Goal: Task Accomplishment & Management: Use online tool/utility

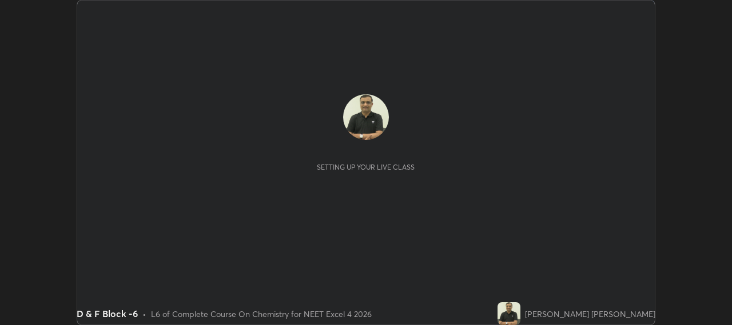
scroll to position [325, 732]
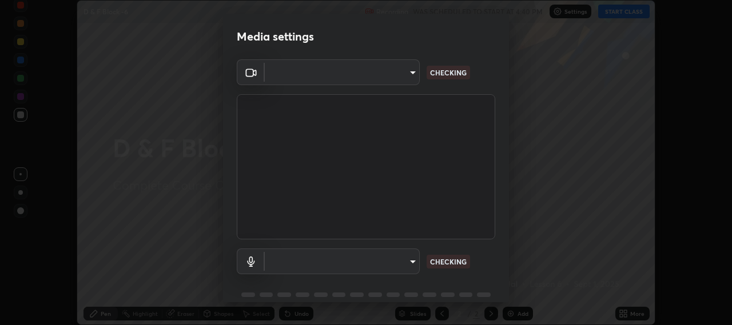
type input "b317e01ce44dabc3be8dd9fbd21c4c94838353ba5ba3926cf423050bf086703d"
type input "c3919e96a5ab5b599c6855178749ec7a7a8a003fead2dd7e2b47559334d8e3b5"
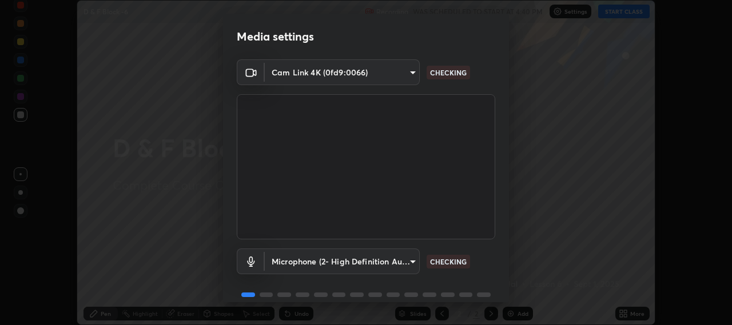
click at [504, 292] on div "Cam Link 4K (0fd9:0066) b317e01ce44dabc3be8dd9fbd21c4c94838353ba5ba3926cf423050…" at bounding box center [366, 187] width 286 height 256
click at [506, 303] on div "Media settings Cam Link 4K (0fd9:0066) b317e01ce44dabc3be8dd9fbd21c4c94838353ba…" at bounding box center [366, 162] width 732 height 325
click at [509, 303] on div "Media settings Cam Link 4K (0fd9:0066) b317e01ce44dabc3be8dd9fbd21c4c94838353ba…" at bounding box center [366, 162] width 732 height 325
click at [509, 275] on div "Media settings Cam Link 4K (0fd9:0066) b317e01ce44dabc3be8dd9fbd21c4c94838353ba…" at bounding box center [366, 162] width 732 height 325
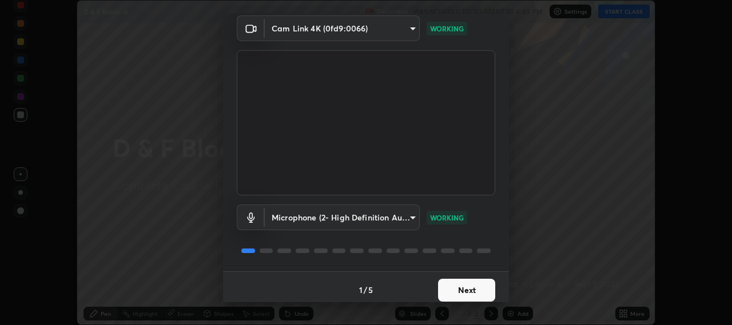
click at [509, 287] on div "Media settings Cam Link 4K (0fd9:0066) b317e01ce44dabc3be8dd9fbd21c4c94838353ba…" at bounding box center [366, 162] width 732 height 325
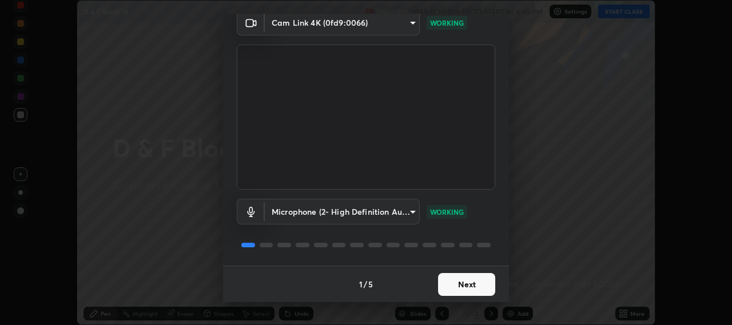
click at [467, 288] on button "Next" at bounding box center [466, 284] width 57 height 23
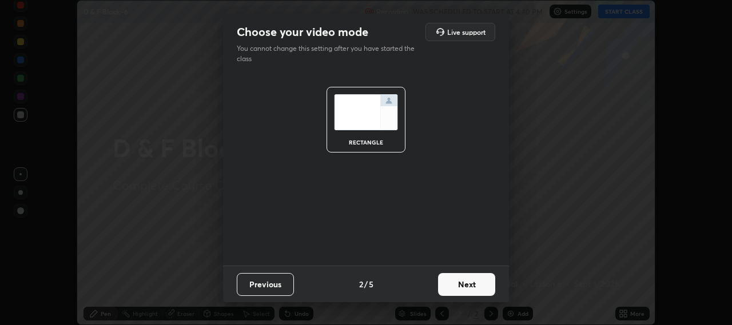
click at [467, 286] on button "Next" at bounding box center [466, 284] width 57 height 23
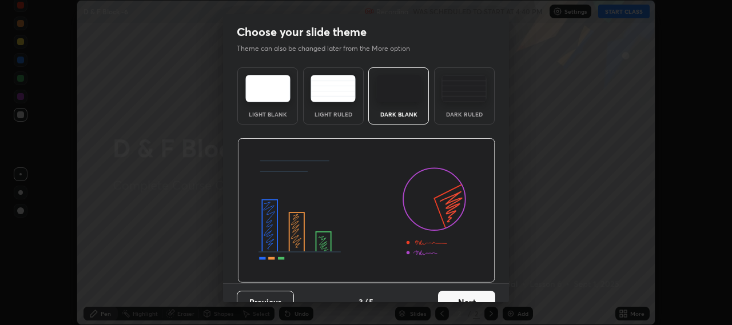
click at [505, 300] on div "Previous 3 / 5 Next" at bounding box center [366, 302] width 286 height 37
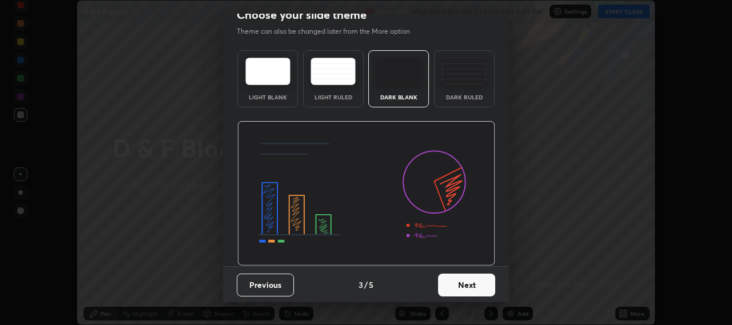
scroll to position [18, 0]
click at [466, 284] on button "Next" at bounding box center [466, 284] width 57 height 23
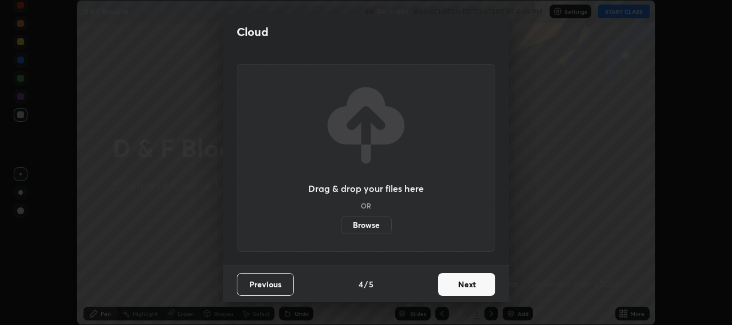
scroll to position [0, 0]
click at [467, 285] on button "Next" at bounding box center [466, 284] width 57 height 23
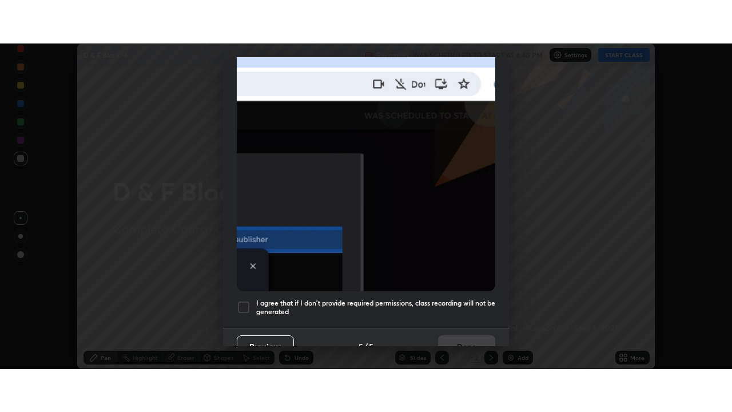
scroll to position [283, 0]
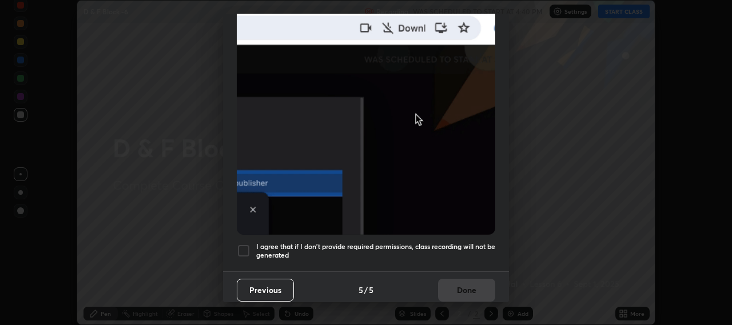
click at [241, 245] on div at bounding box center [244, 251] width 14 height 14
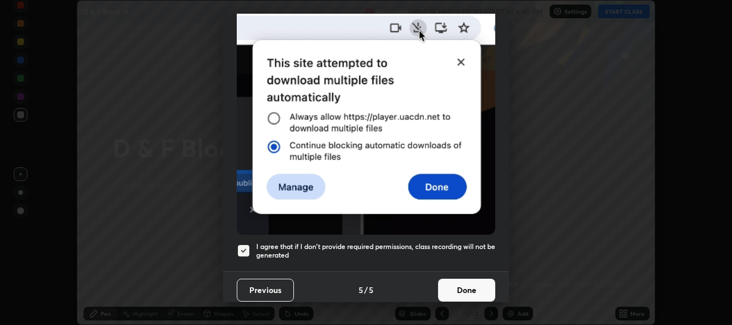
click at [450, 289] on button "Done" at bounding box center [466, 290] width 57 height 23
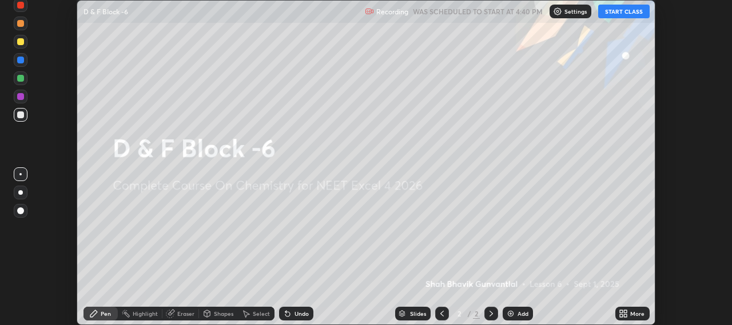
click at [613, 15] on button "START CLASS" at bounding box center [623, 12] width 51 height 14
click at [514, 319] on div "Add" at bounding box center [518, 314] width 30 height 14
click at [514, 317] on img at bounding box center [510, 313] width 9 height 9
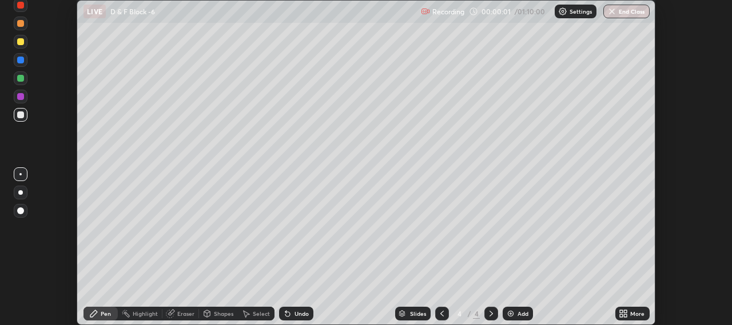
click at [514, 317] on img at bounding box center [510, 313] width 9 height 9
click at [514, 316] on img at bounding box center [510, 313] width 9 height 9
click at [513, 315] on img at bounding box center [510, 313] width 9 height 9
click at [513, 314] on img at bounding box center [510, 313] width 9 height 9
click at [513, 315] on img at bounding box center [510, 313] width 9 height 9
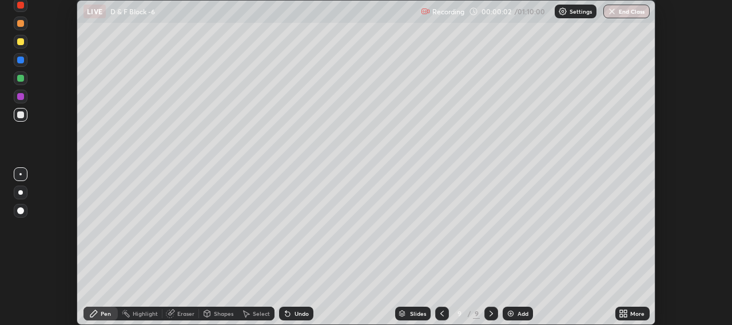
click at [513, 313] on img at bounding box center [510, 313] width 9 height 9
click at [512, 312] on img at bounding box center [510, 313] width 9 height 9
click at [513, 313] on img at bounding box center [510, 313] width 9 height 9
click at [443, 315] on icon at bounding box center [442, 313] width 9 height 9
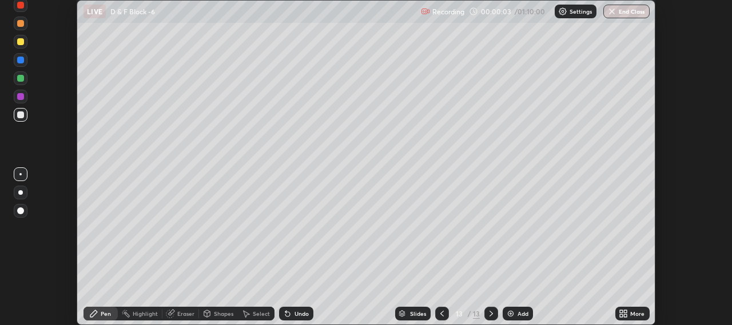
click at [440, 315] on icon at bounding box center [441, 314] width 3 height 6
click at [442, 313] on icon at bounding box center [442, 313] width 9 height 9
click at [442, 315] on icon at bounding box center [442, 313] width 9 height 9
click at [440, 314] on icon at bounding box center [441, 314] width 3 height 6
click at [441, 314] on icon at bounding box center [442, 313] width 9 height 9
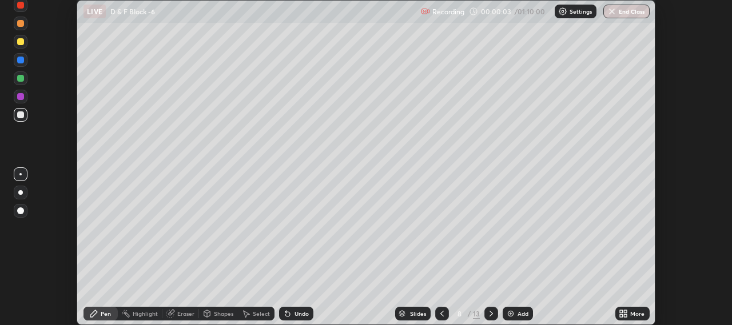
click at [440, 315] on icon at bounding box center [441, 314] width 3 height 6
click at [441, 315] on icon at bounding box center [441, 314] width 3 height 6
click at [440, 315] on icon at bounding box center [441, 314] width 3 height 6
click at [440, 315] on icon at bounding box center [442, 313] width 9 height 9
click at [440, 316] on icon at bounding box center [442, 313] width 9 height 9
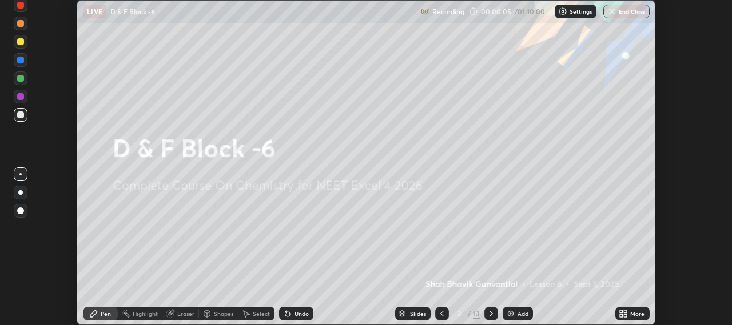
click at [491, 316] on icon at bounding box center [491, 314] width 3 height 6
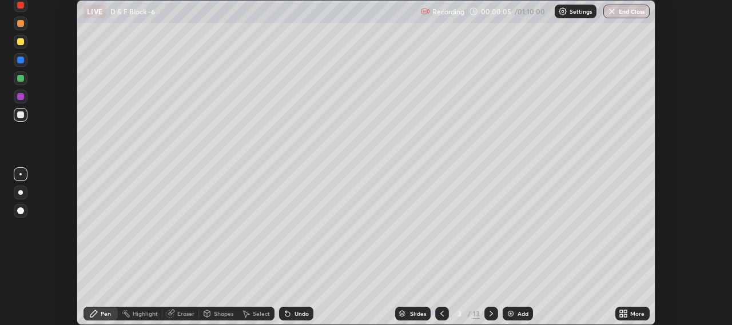
click at [627, 316] on icon at bounding box center [626, 316] width 3 height 3
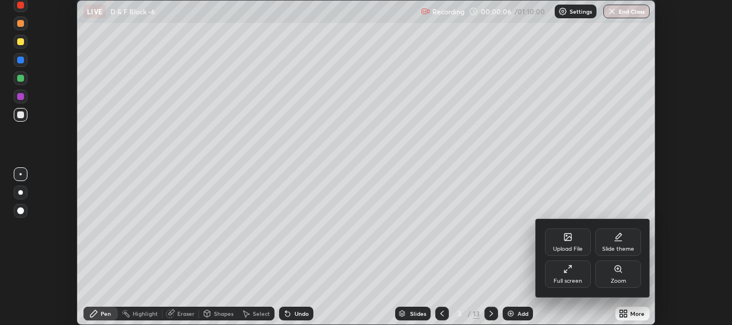
click at [565, 272] on icon at bounding box center [566, 271] width 3 height 3
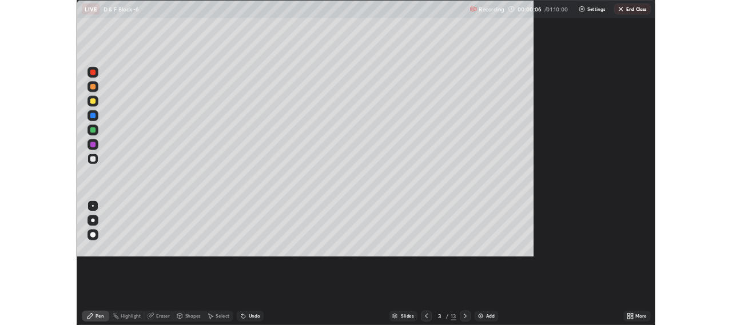
scroll to position [412, 732]
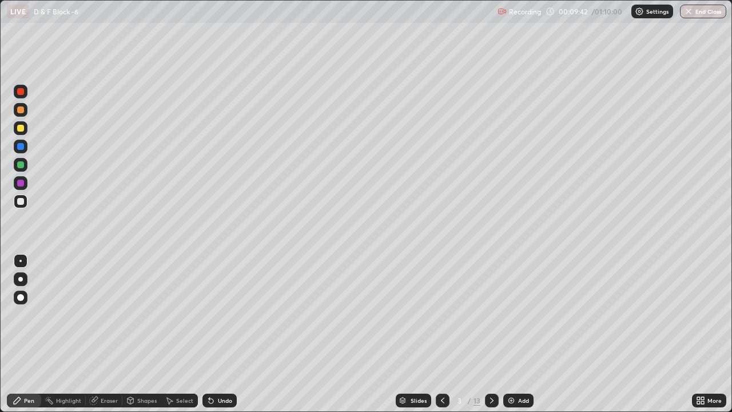
click at [490, 325] on icon at bounding box center [491, 400] width 9 height 9
click at [19, 110] on div at bounding box center [20, 109] width 7 height 7
click at [19, 184] on div at bounding box center [20, 183] width 7 height 7
click at [19, 201] on div at bounding box center [20, 201] width 7 height 7
click at [22, 145] on div at bounding box center [20, 146] width 7 height 7
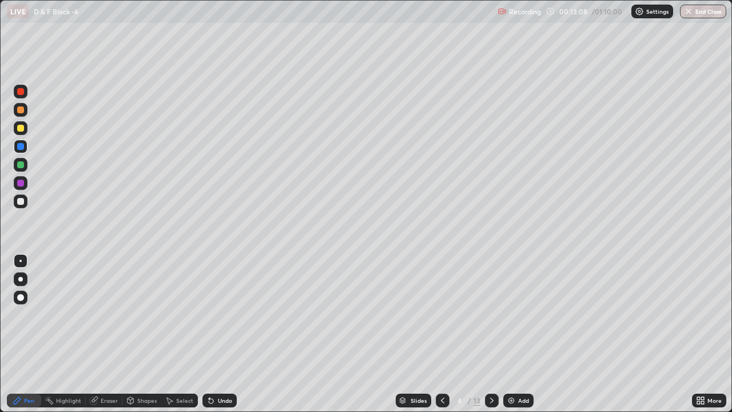
click at [21, 164] on div at bounding box center [20, 164] width 7 height 7
click at [19, 201] on div at bounding box center [20, 201] width 7 height 7
click at [101, 325] on div "Eraser" at bounding box center [109, 401] width 17 height 6
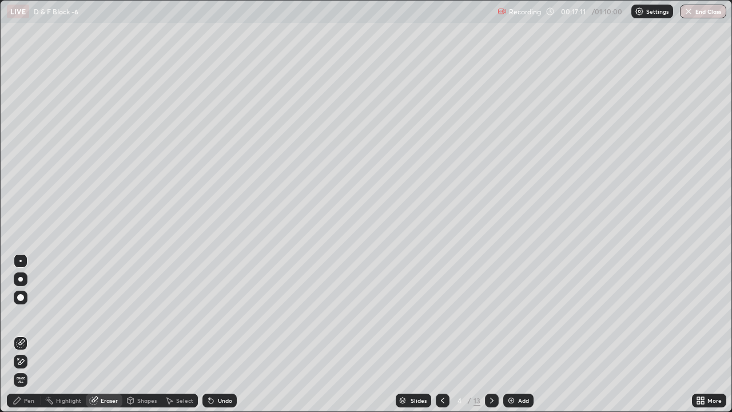
click at [23, 325] on div "Pen" at bounding box center [24, 401] width 34 height 14
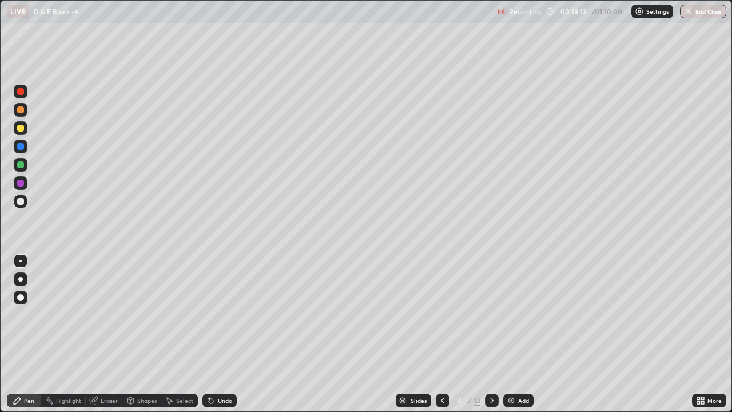
click at [15, 200] on div at bounding box center [21, 201] width 14 height 14
click at [19, 183] on div at bounding box center [20, 183] width 7 height 7
click at [18, 110] on div at bounding box center [20, 109] width 7 height 7
click at [100, 325] on div "Eraser" at bounding box center [104, 401] width 37 height 14
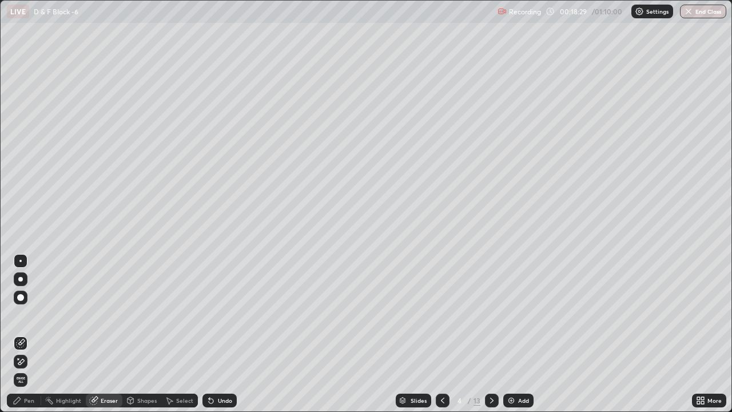
click at [20, 325] on icon at bounding box center [17, 400] width 9 height 9
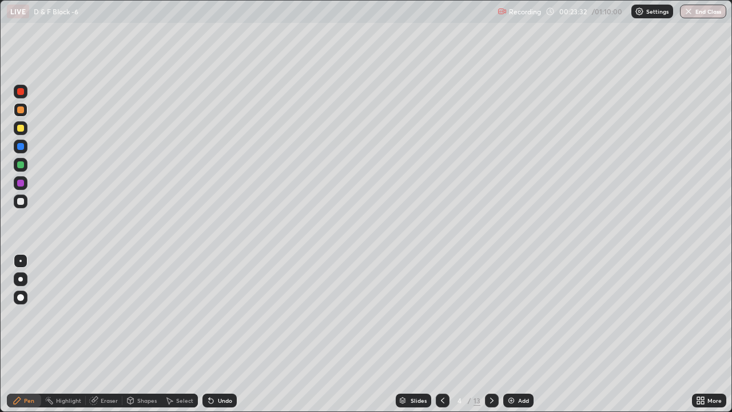
click at [491, 325] on icon at bounding box center [491, 400] width 9 height 9
click at [19, 128] on div at bounding box center [20, 128] width 7 height 7
click at [16, 196] on div at bounding box center [21, 201] width 14 height 14
click at [21, 165] on div at bounding box center [20, 164] width 7 height 7
click at [19, 184] on div at bounding box center [20, 183] width 7 height 7
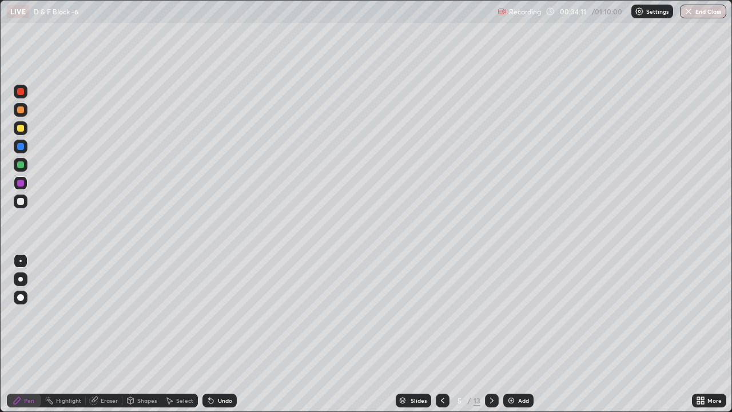
click at [491, 325] on icon at bounding box center [491, 400] width 9 height 9
click at [19, 130] on div at bounding box center [20, 128] width 7 height 7
click at [19, 201] on div at bounding box center [20, 201] width 7 height 7
click at [18, 181] on div at bounding box center [20, 183] width 7 height 7
click at [21, 204] on div at bounding box center [20, 201] width 7 height 7
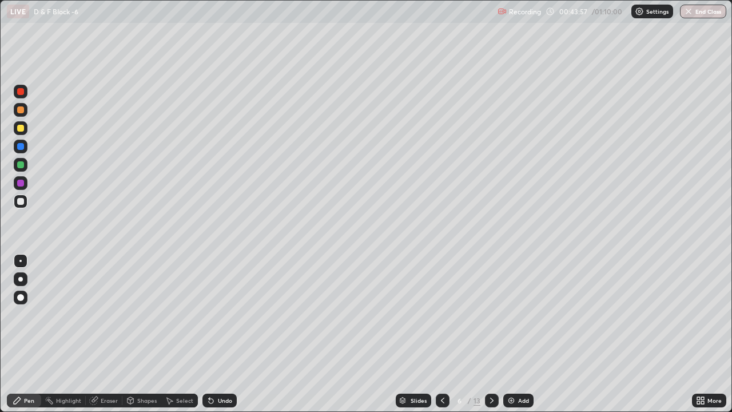
click at [490, 325] on icon at bounding box center [491, 400] width 9 height 9
click at [19, 110] on div at bounding box center [20, 109] width 7 height 7
click at [21, 164] on div at bounding box center [20, 164] width 7 height 7
click at [21, 203] on div at bounding box center [20, 201] width 7 height 7
click at [491, 325] on icon at bounding box center [491, 400] width 9 height 9
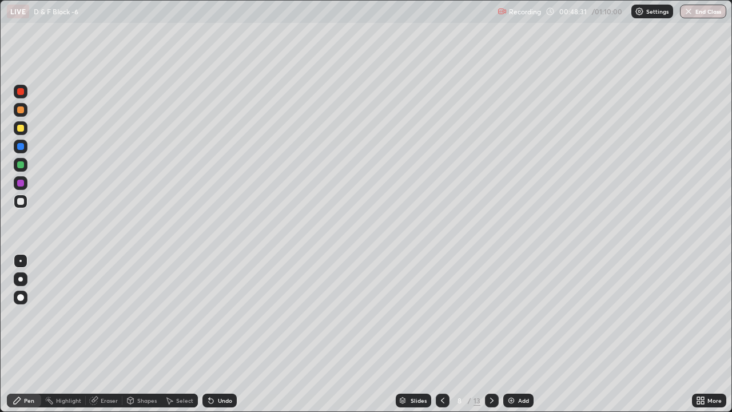
click at [18, 184] on div at bounding box center [20, 183] width 7 height 7
click at [19, 183] on div at bounding box center [20, 183] width 7 height 7
click at [20, 165] on div at bounding box center [20, 164] width 7 height 7
click at [19, 202] on div at bounding box center [20, 201] width 7 height 7
click at [21, 147] on div at bounding box center [20, 146] width 7 height 7
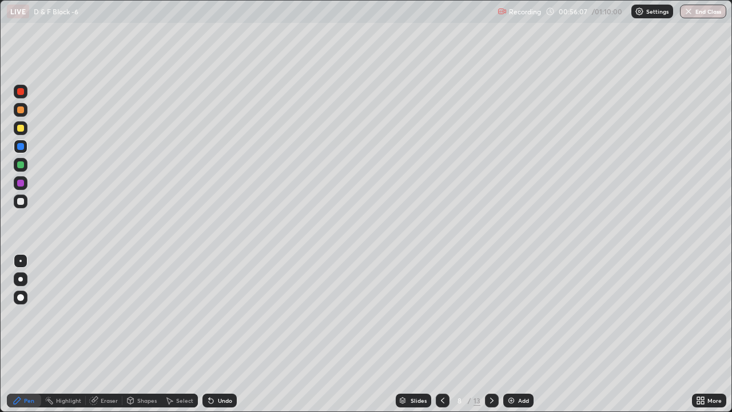
click at [19, 204] on div at bounding box center [20, 201] width 7 height 7
click at [491, 325] on icon at bounding box center [491, 400] width 9 height 9
click at [442, 325] on icon at bounding box center [442, 400] width 9 height 9
click at [491, 325] on icon at bounding box center [491, 400] width 9 height 9
click at [22, 147] on div at bounding box center [20, 146] width 7 height 7
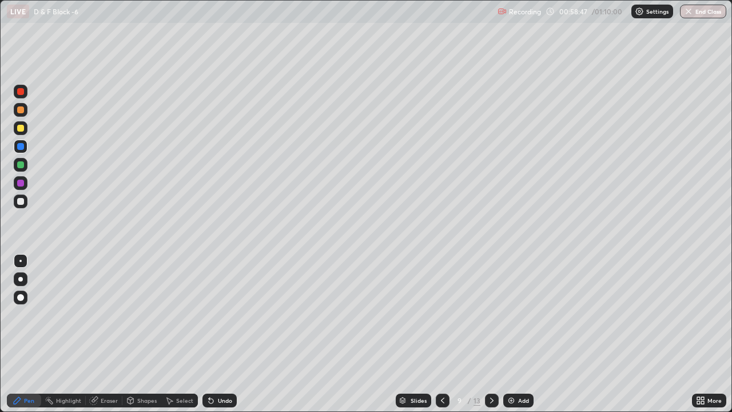
click at [441, 325] on icon at bounding box center [442, 401] width 3 height 6
click at [491, 325] on icon at bounding box center [491, 401] width 3 height 6
click at [491, 325] on icon at bounding box center [491, 400] width 9 height 9
click at [443, 325] on icon at bounding box center [442, 400] width 9 height 9
click at [23, 130] on div at bounding box center [21, 128] width 14 height 14
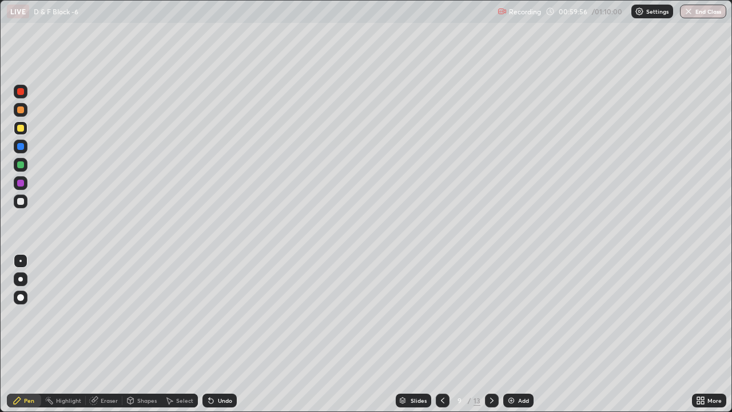
click at [18, 204] on div at bounding box center [20, 201] width 7 height 7
click at [21, 110] on div at bounding box center [20, 109] width 7 height 7
click at [21, 201] on div at bounding box center [20, 201] width 7 height 7
click at [442, 325] on icon at bounding box center [442, 400] width 9 height 9
click at [492, 325] on icon at bounding box center [491, 400] width 9 height 9
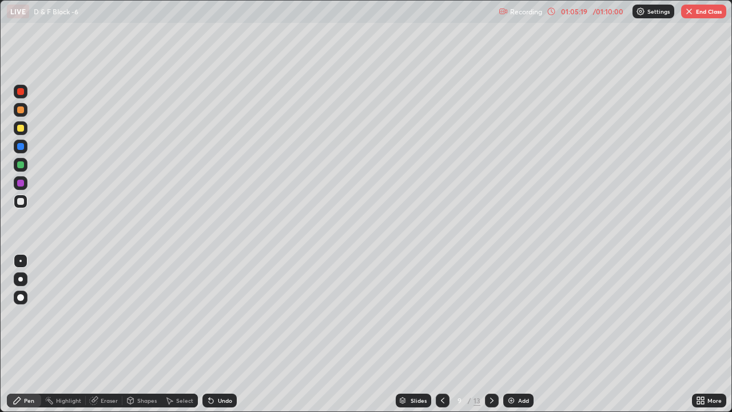
click at [492, 325] on icon at bounding box center [491, 401] width 3 height 6
click at [490, 325] on icon at bounding box center [491, 400] width 9 height 9
click at [446, 325] on div at bounding box center [443, 401] width 14 height 14
click at [441, 325] on icon at bounding box center [442, 400] width 9 height 9
click at [493, 325] on icon at bounding box center [491, 400] width 9 height 9
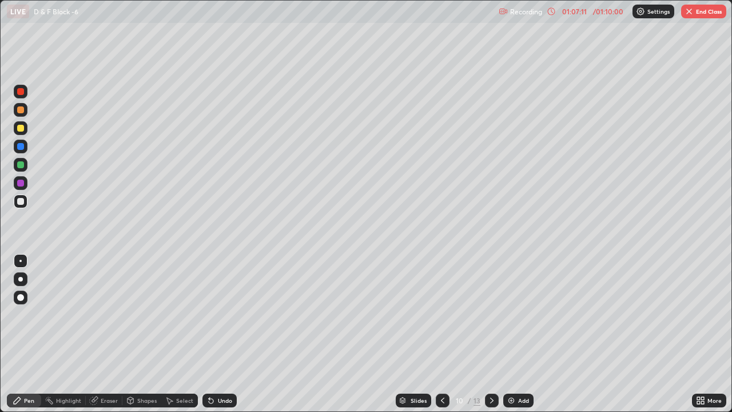
click at [701, 12] on button "End Class" at bounding box center [703, 12] width 45 height 14
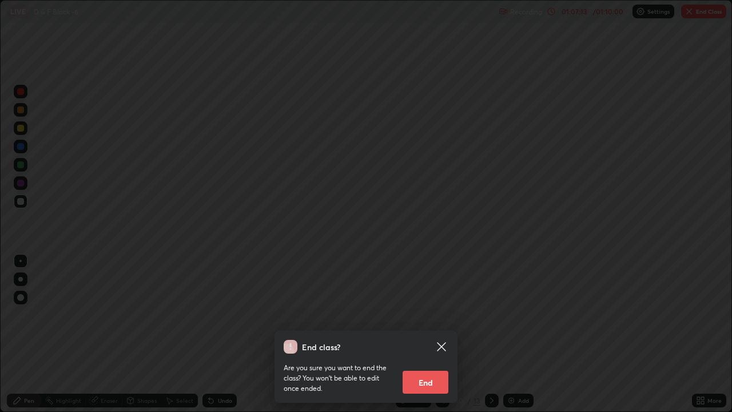
click at [428, 325] on button "End" at bounding box center [426, 382] width 46 height 23
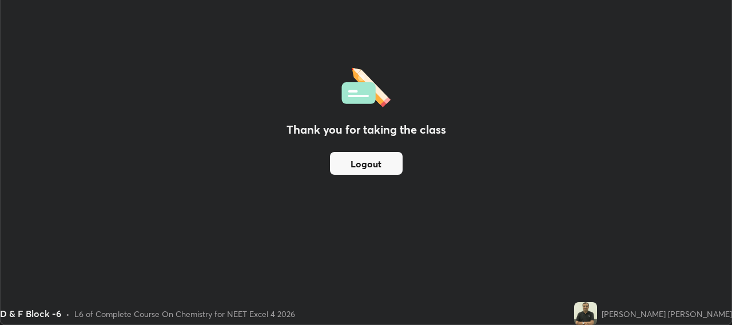
scroll to position [56879, 56472]
